Goal: Task Accomplishment & Management: Manage account settings

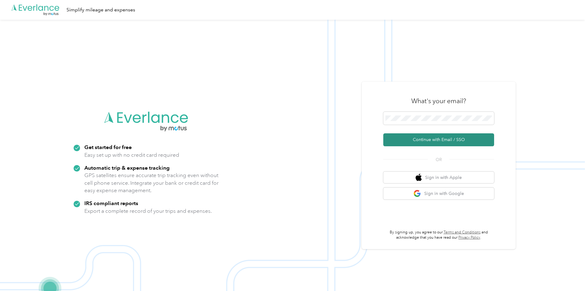
click at [459, 138] on button "Continue with Email / SSO" at bounding box center [438, 139] width 111 height 13
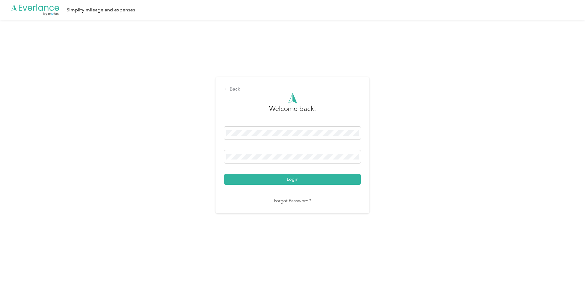
click at [224, 174] on button "Login" at bounding box center [292, 179] width 137 height 11
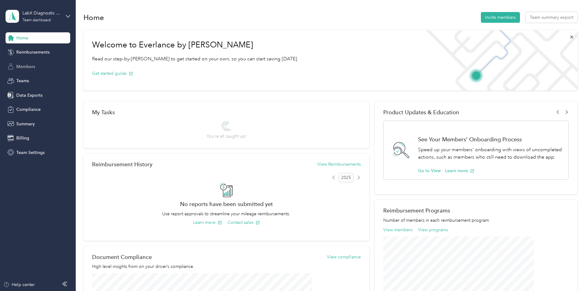
click at [27, 67] on span "Members" at bounding box center [25, 66] width 19 height 6
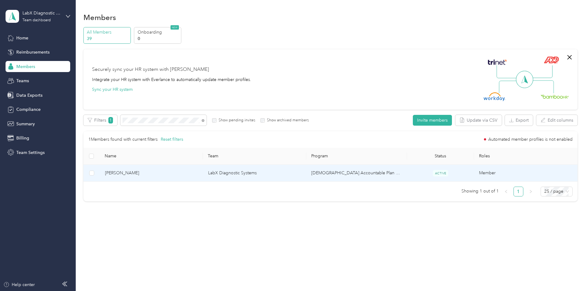
click at [156, 177] on td "[PERSON_NAME]" at bounding box center [151, 173] width 103 height 17
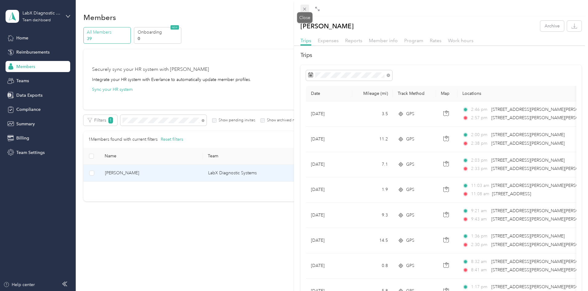
drag, startPoint x: 305, startPoint y: 12, endPoint x: 303, endPoint y: 10, distance: 3.5
click at [303, 10] on icon at bounding box center [304, 8] width 5 height 5
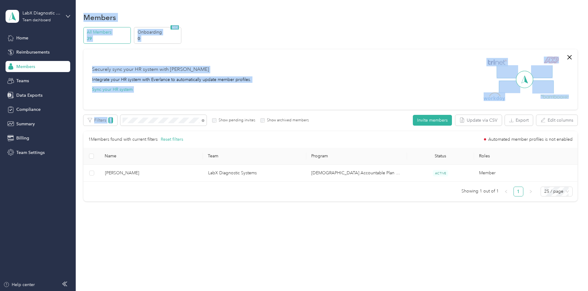
drag, startPoint x: 79, startPoint y: 122, endPoint x: 0, endPoint y: 114, distance: 79.1
click at [0, 114] on section "LabX Diagnostic Systems Team dashboard Home Reimbursements Members Teams Data E…" at bounding box center [292, 145] width 584 height 291
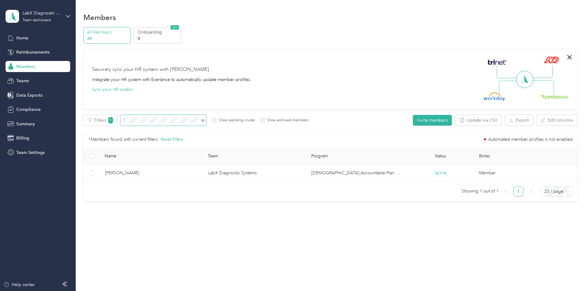
click at [74, 118] on section "LabX Diagnostic Systems Team dashboard Home Reimbursements Members Teams Data E…" at bounding box center [292, 145] width 584 height 291
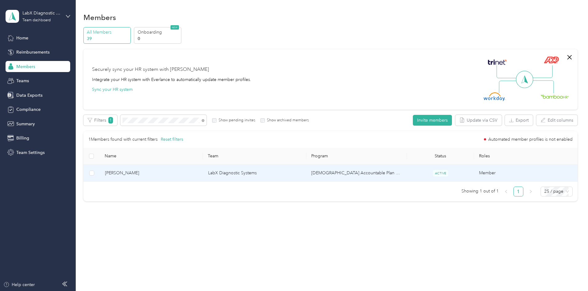
click at [176, 175] on span "[PERSON_NAME]" at bounding box center [151, 172] width 93 height 7
